Goal: Task Accomplishment & Management: Manage account settings

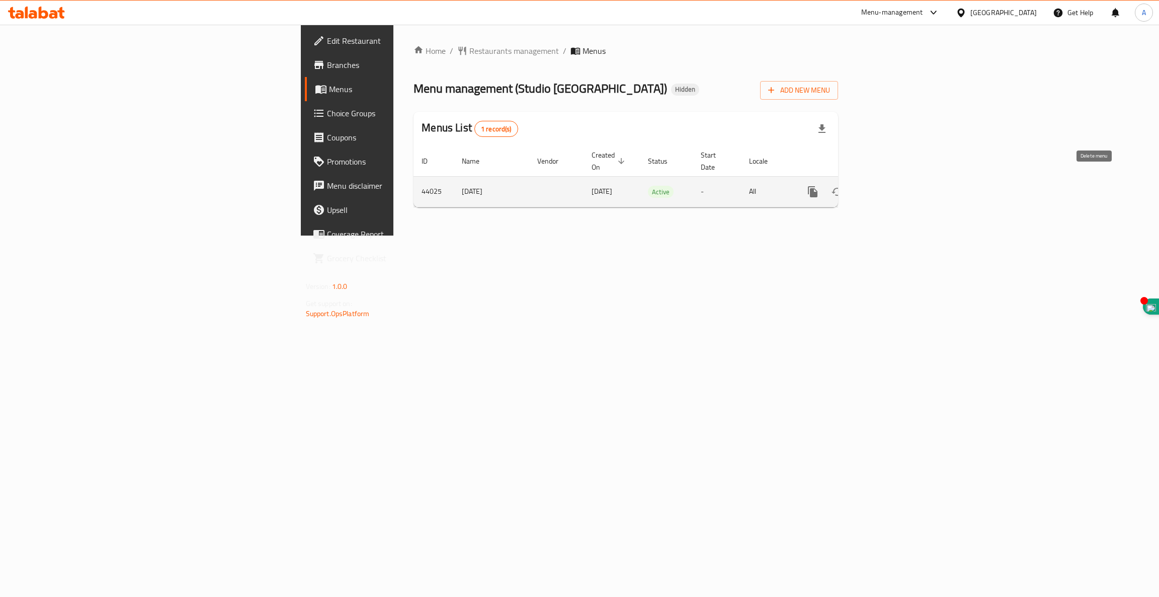
click at [892, 186] on icon "enhanced table" at bounding box center [886, 192] width 12 height 12
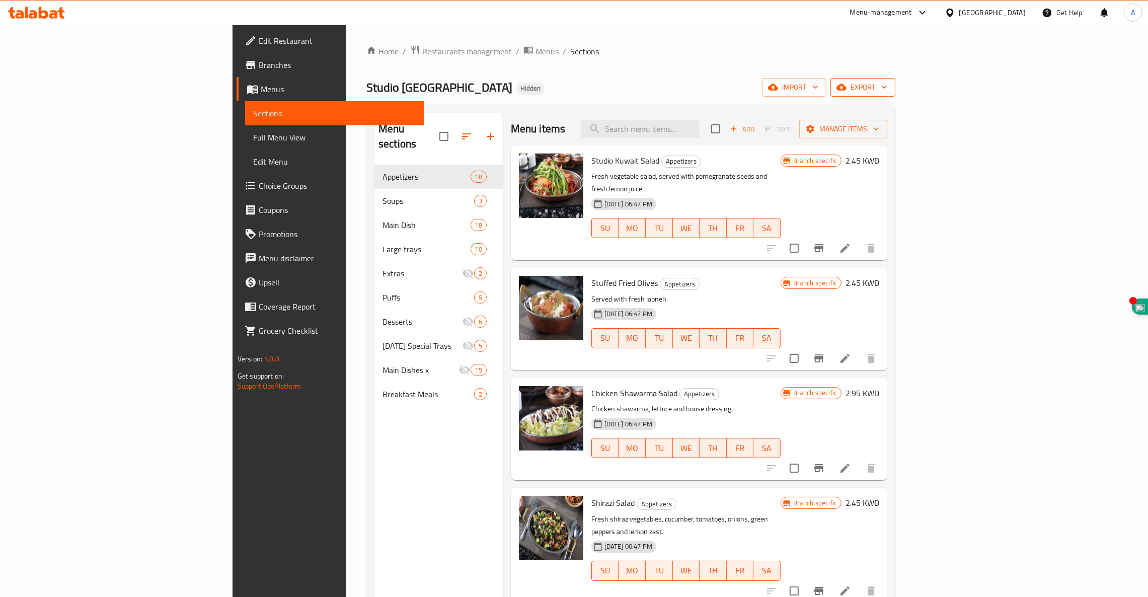
click at [887, 83] on span "export" at bounding box center [862, 87] width 49 height 13
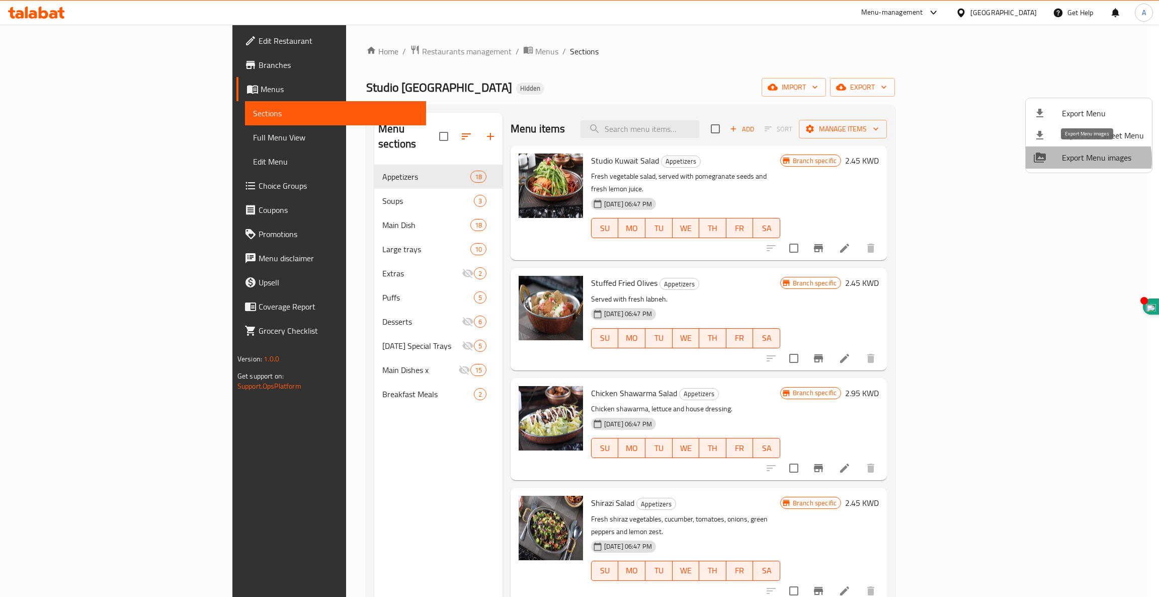
click at [1082, 160] on span "Export Menu images" at bounding box center [1103, 157] width 82 height 12
click at [1110, 52] on div at bounding box center [579, 298] width 1159 height 597
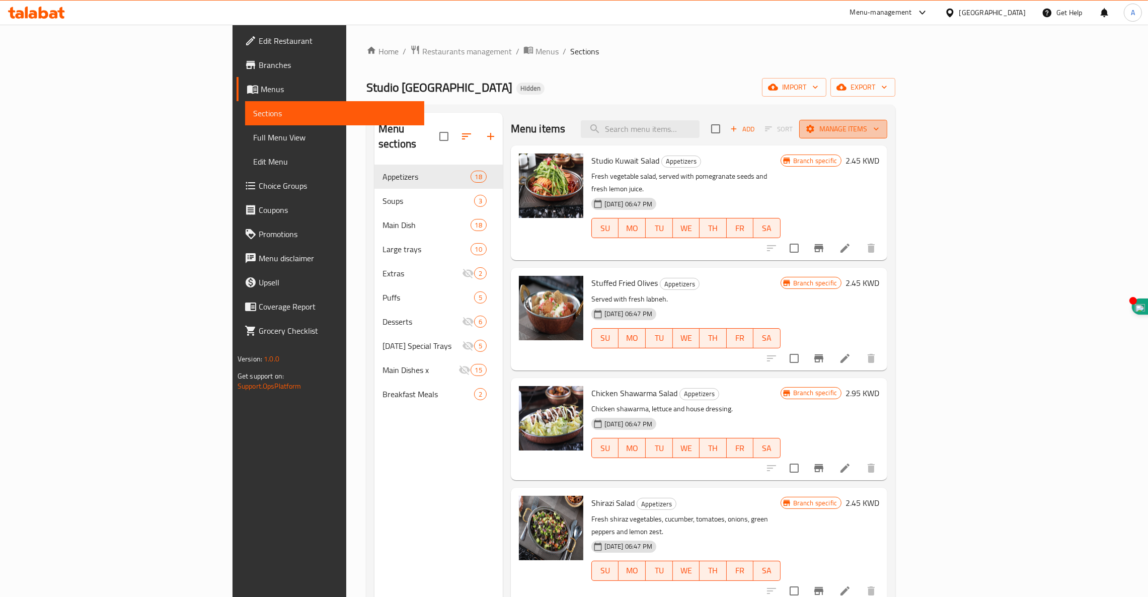
click at [879, 126] on span "Manage items" at bounding box center [843, 129] width 72 height 13
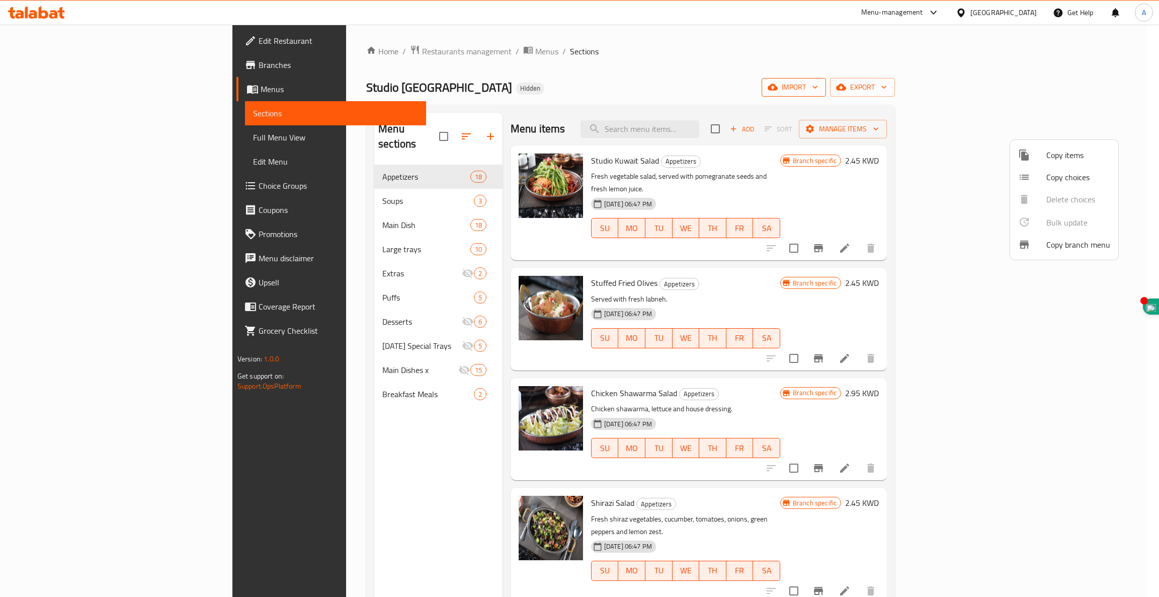
click at [1034, 82] on div at bounding box center [579, 298] width 1159 height 597
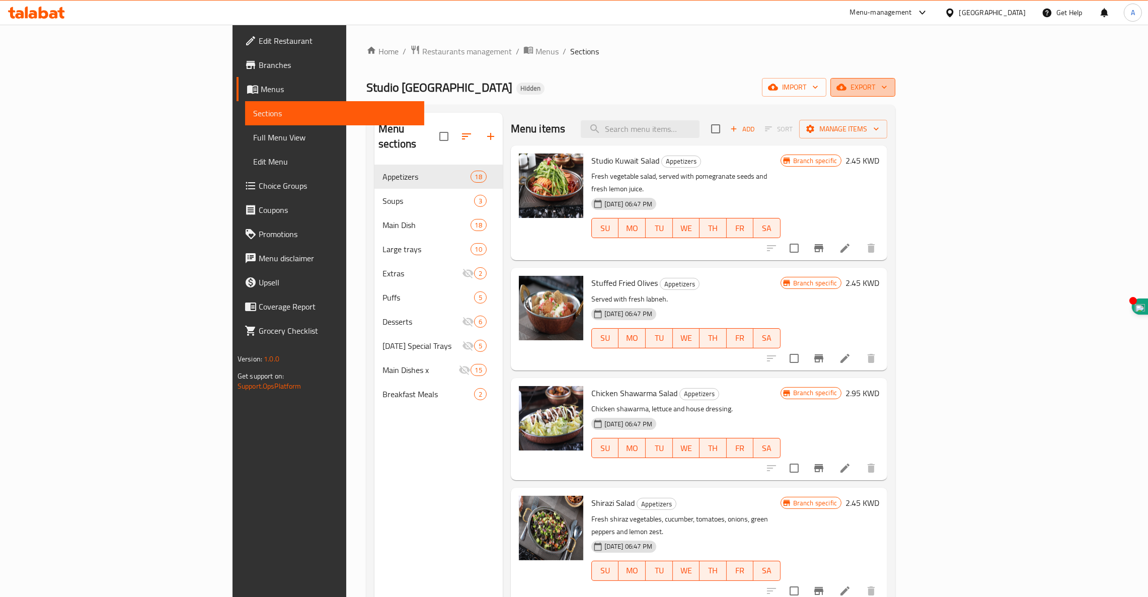
click at [887, 87] on span "export" at bounding box center [862, 87] width 49 height 13
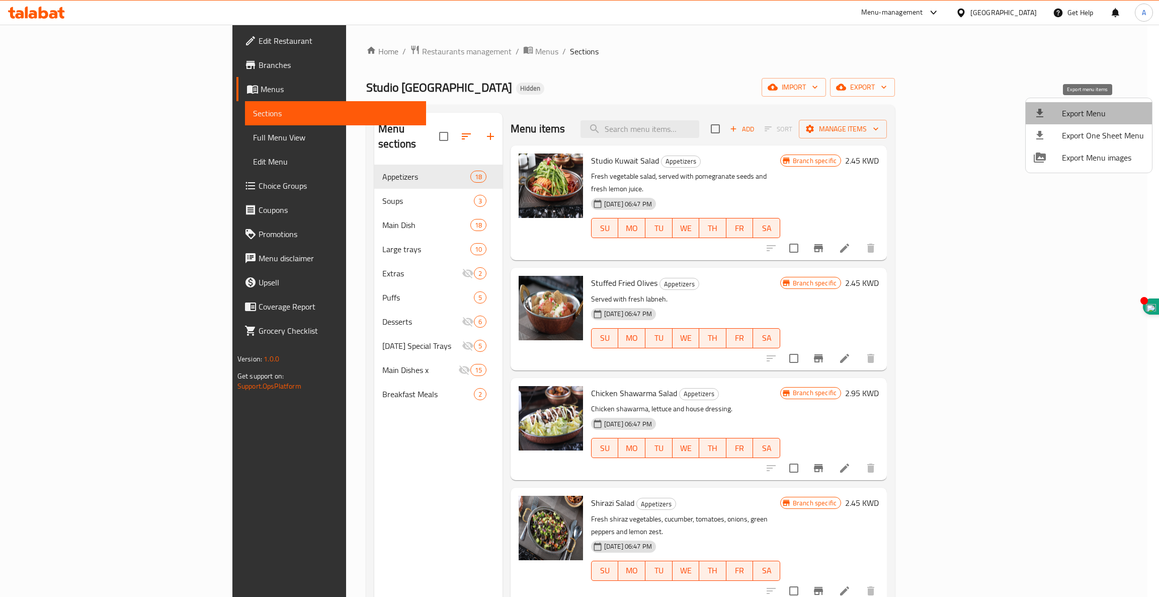
click at [1092, 116] on span "Export Menu" at bounding box center [1103, 113] width 82 height 12
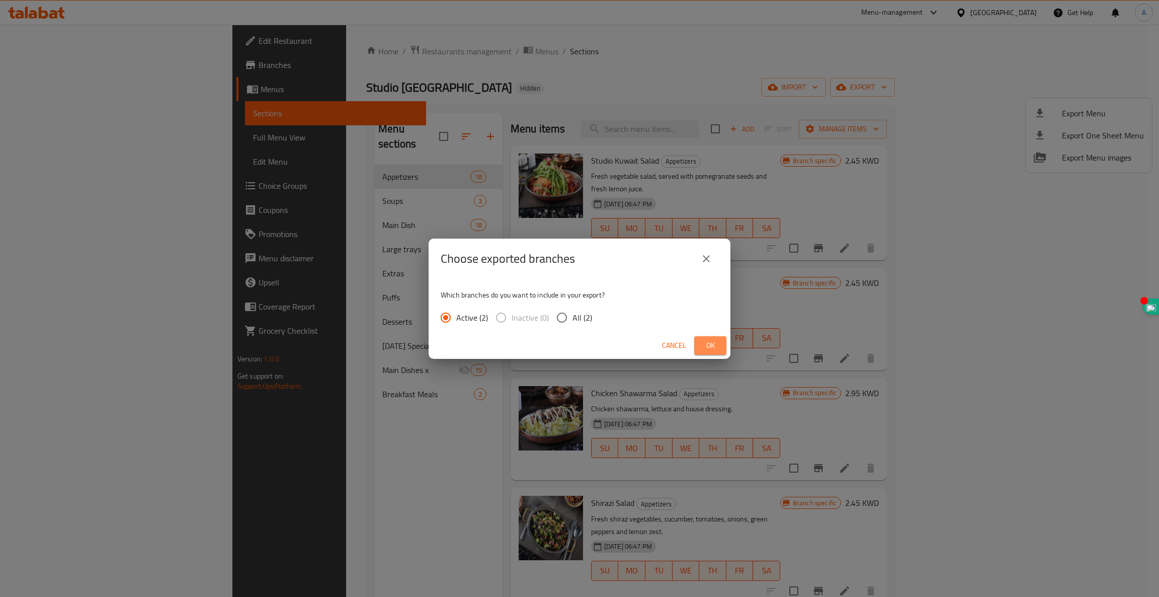
click at [710, 349] on span "Ok" at bounding box center [710, 345] width 16 height 13
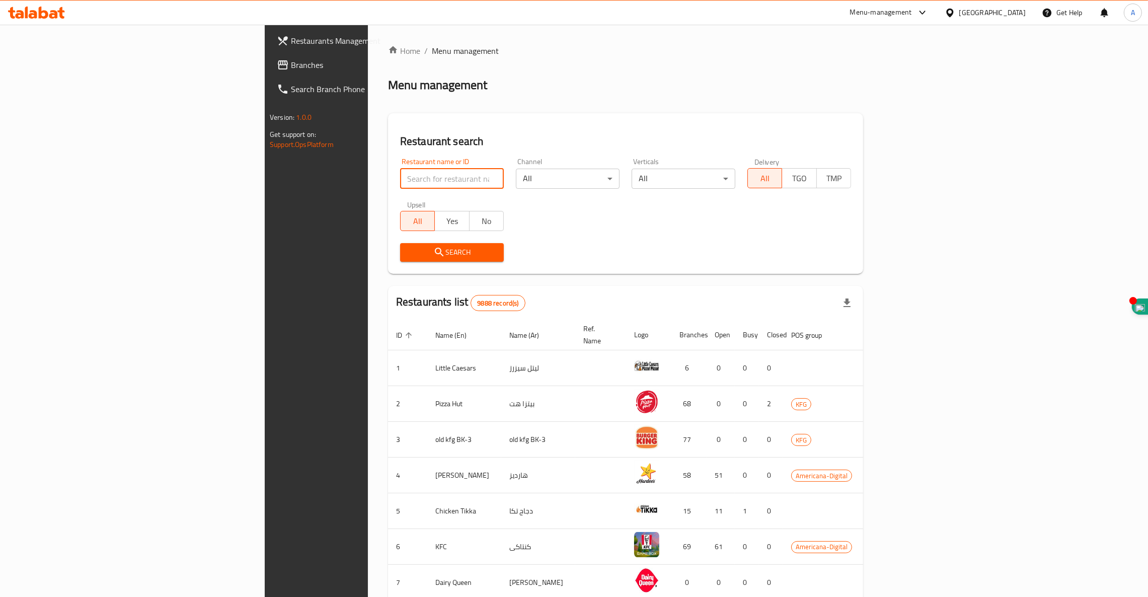
click at [400, 178] on input "search" at bounding box center [452, 179] width 104 height 20
type input "ي"
type input "dandoosh"
click button "Search" at bounding box center [452, 252] width 104 height 19
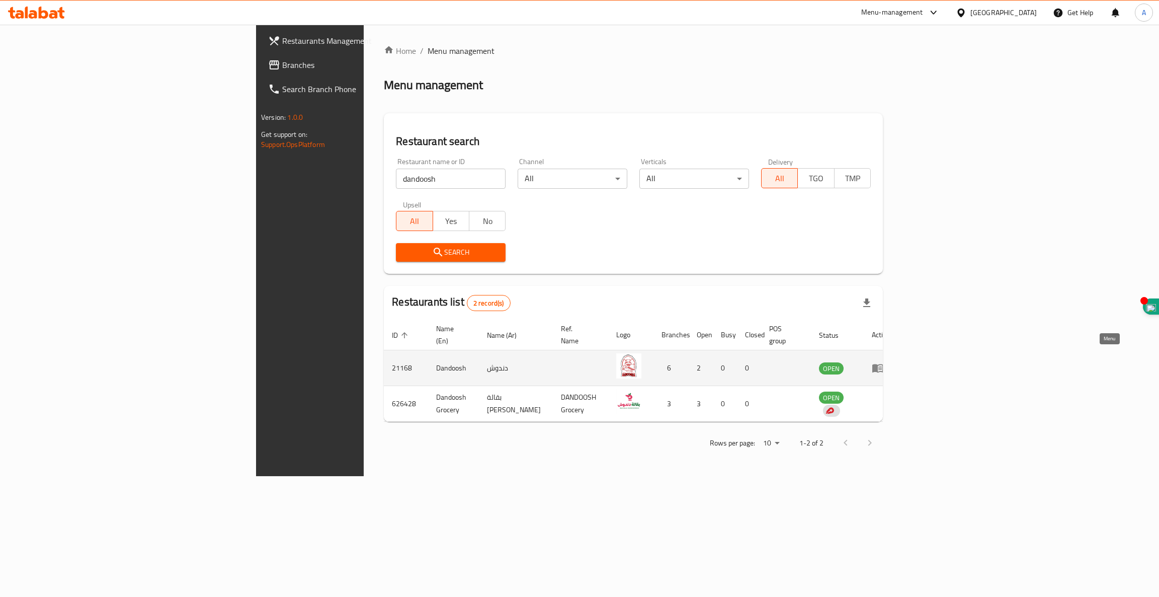
click at [884, 364] on icon "enhanced table" at bounding box center [877, 368] width 11 height 9
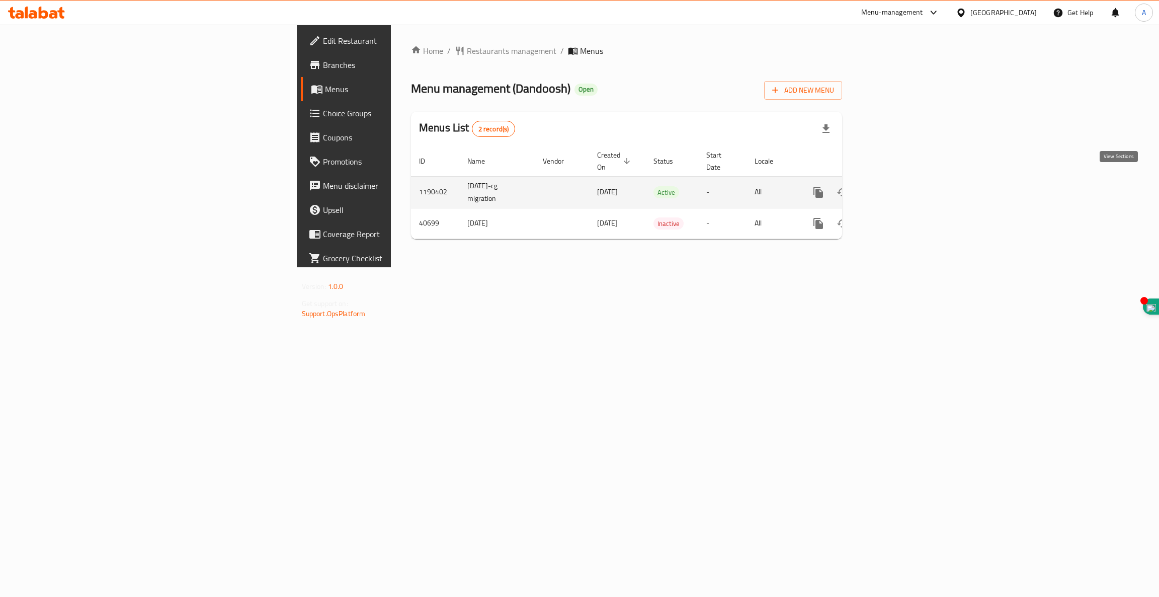
click at [897, 186] on icon "enhanced table" at bounding box center [891, 192] width 12 height 12
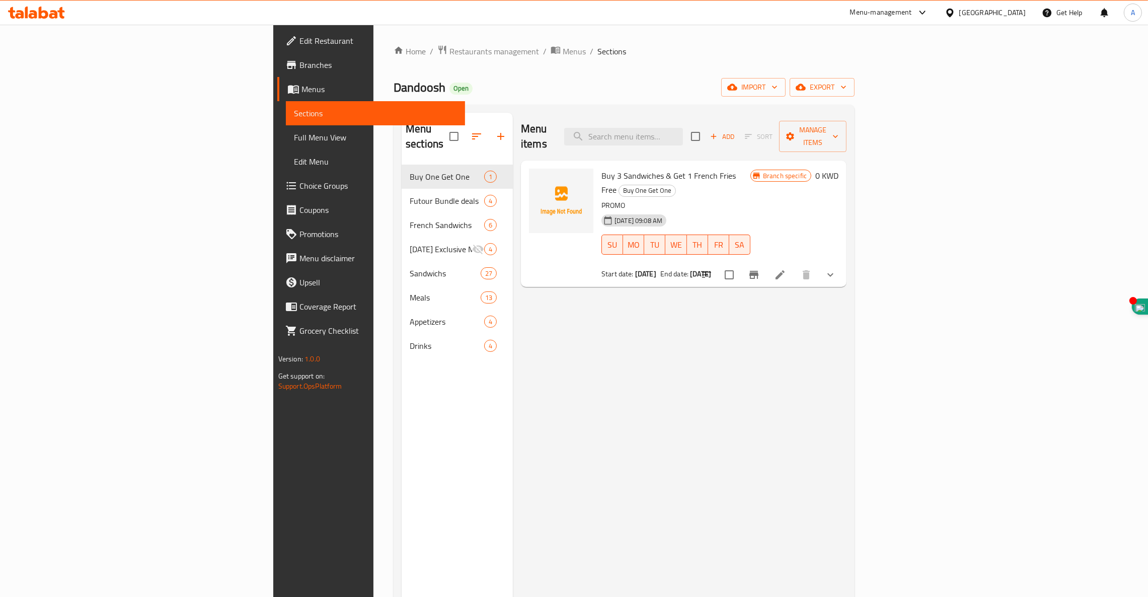
click at [299, 60] on span "Branches" at bounding box center [377, 65] width 157 height 12
